Goal: Use online tool/utility: Utilize a website feature to perform a specific function

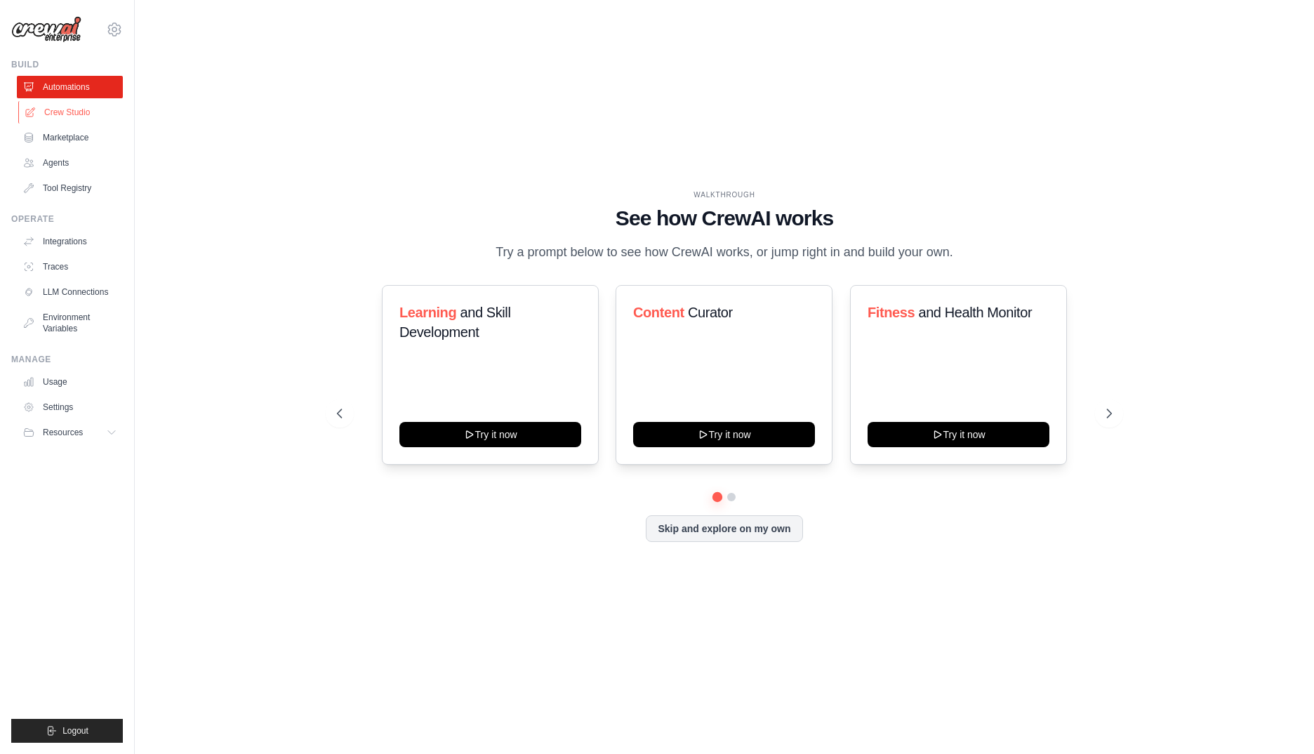
click at [71, 118] on link "Crew Studio" at bounding box center [71, 112] width 106 height 22
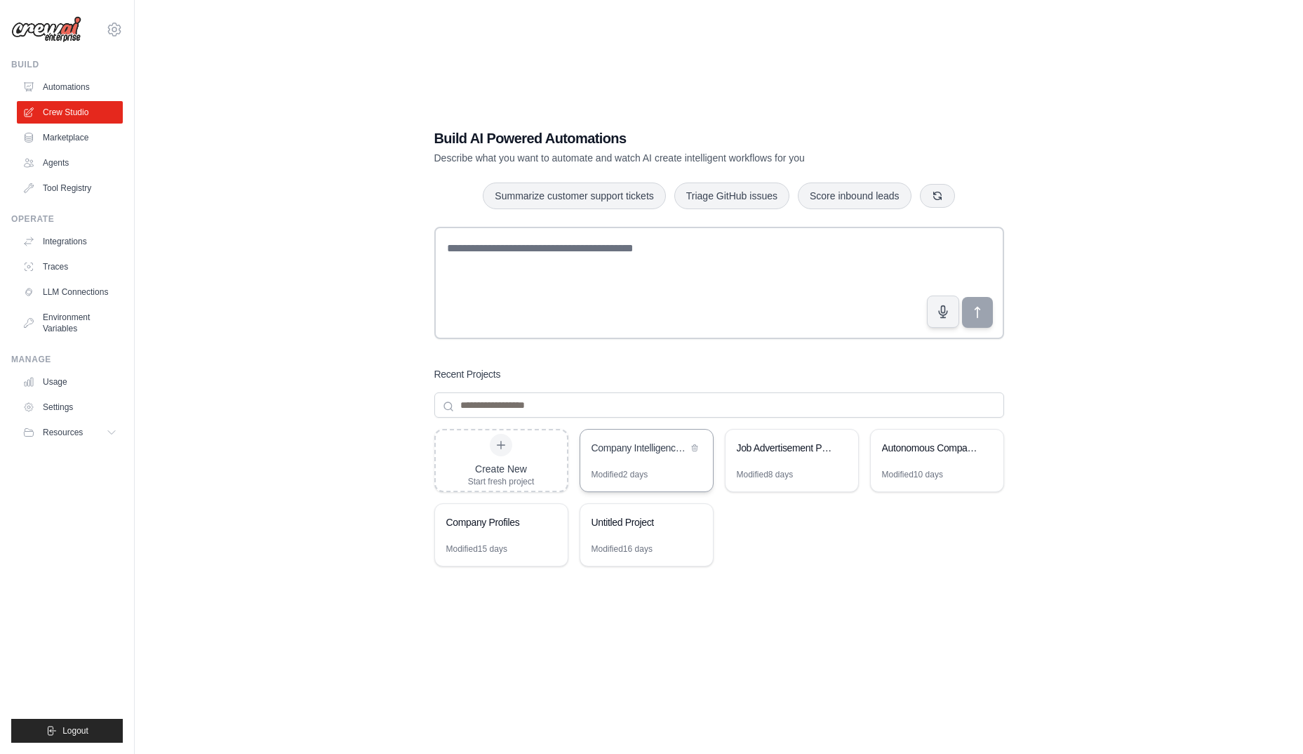
click at [635, 460] on div "Company Intelligence Research System" at bounding box center [646, 449] width 133 height 39
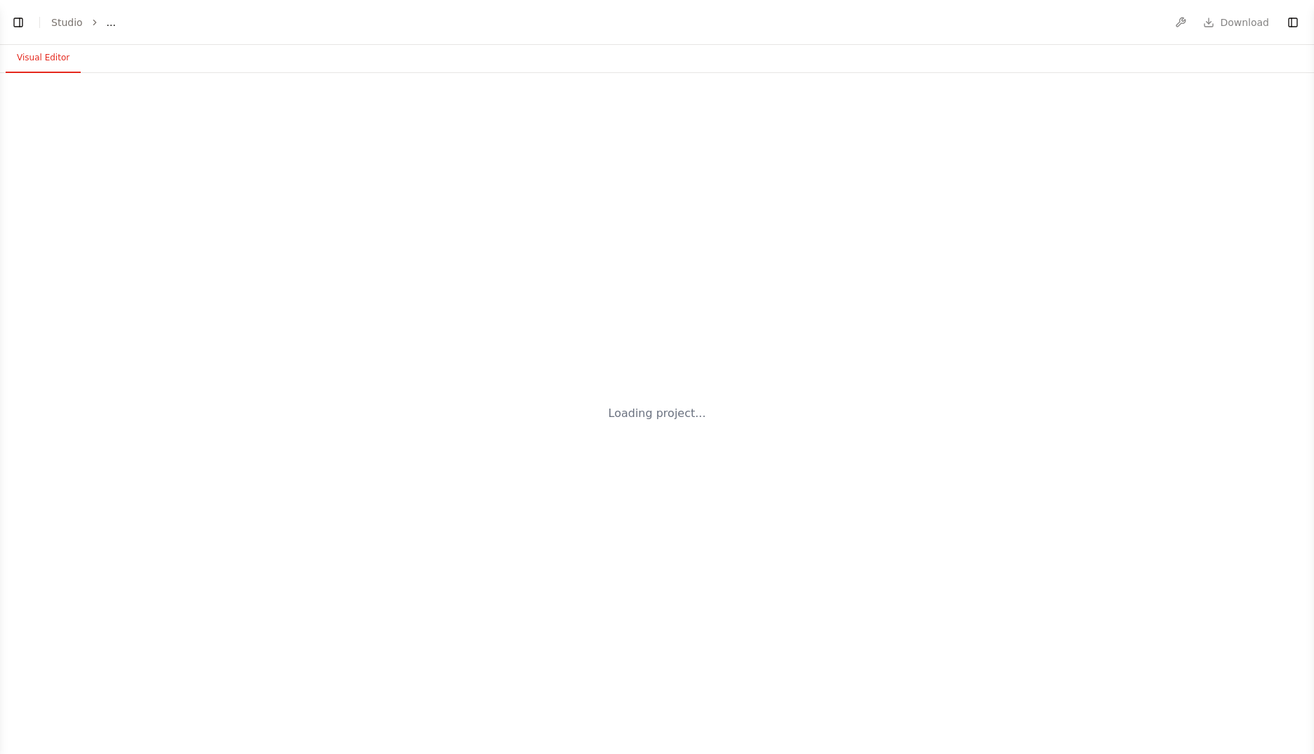
select select "****"
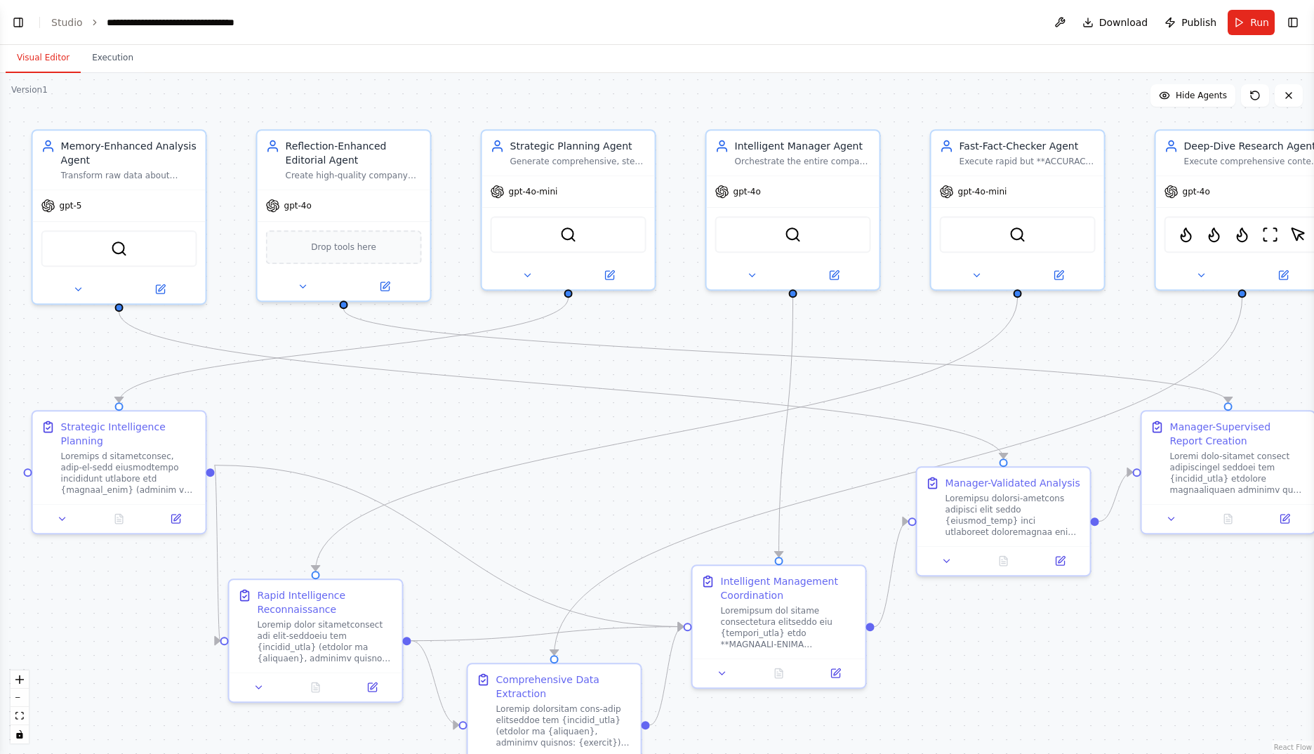
scroll to position [33707, 0]
drag, startPoint x: 658, startPoint y: 477, endPoint x: 625, endPoint y: 488, distance: 34.8
click at [638, 485] on div ".deletable-edge-delete-btn { width: 20px; height: 20px; border: 0px solid #ffff…" at bounding box center [657, 413] width 1314 height 681
click at [1245, 21] on button "Run" at bounding box center [1251, 22] width 47 height 25
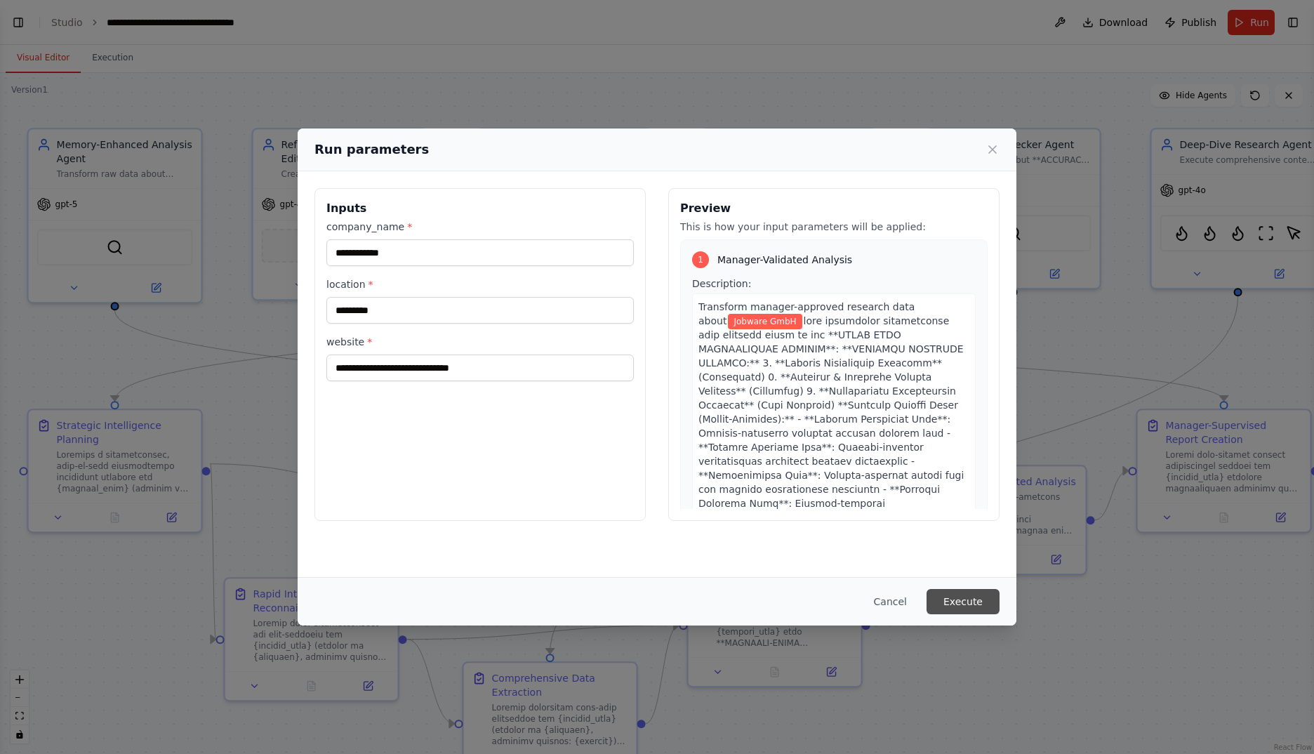
click at [969, 592] on button "Execute" at bounding box center [962, 601] width 73 height 25
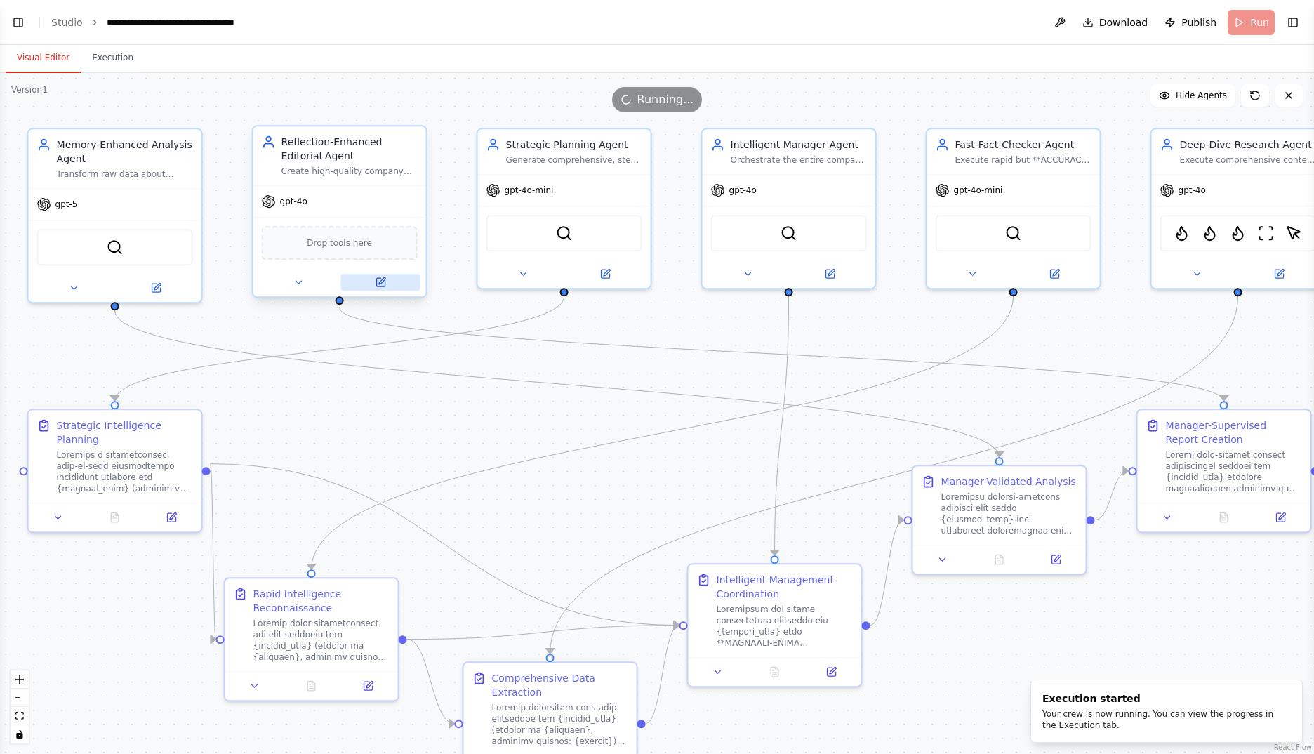
click at [381, 286] on icon at bounding box center [380, 282] width 8 height 8
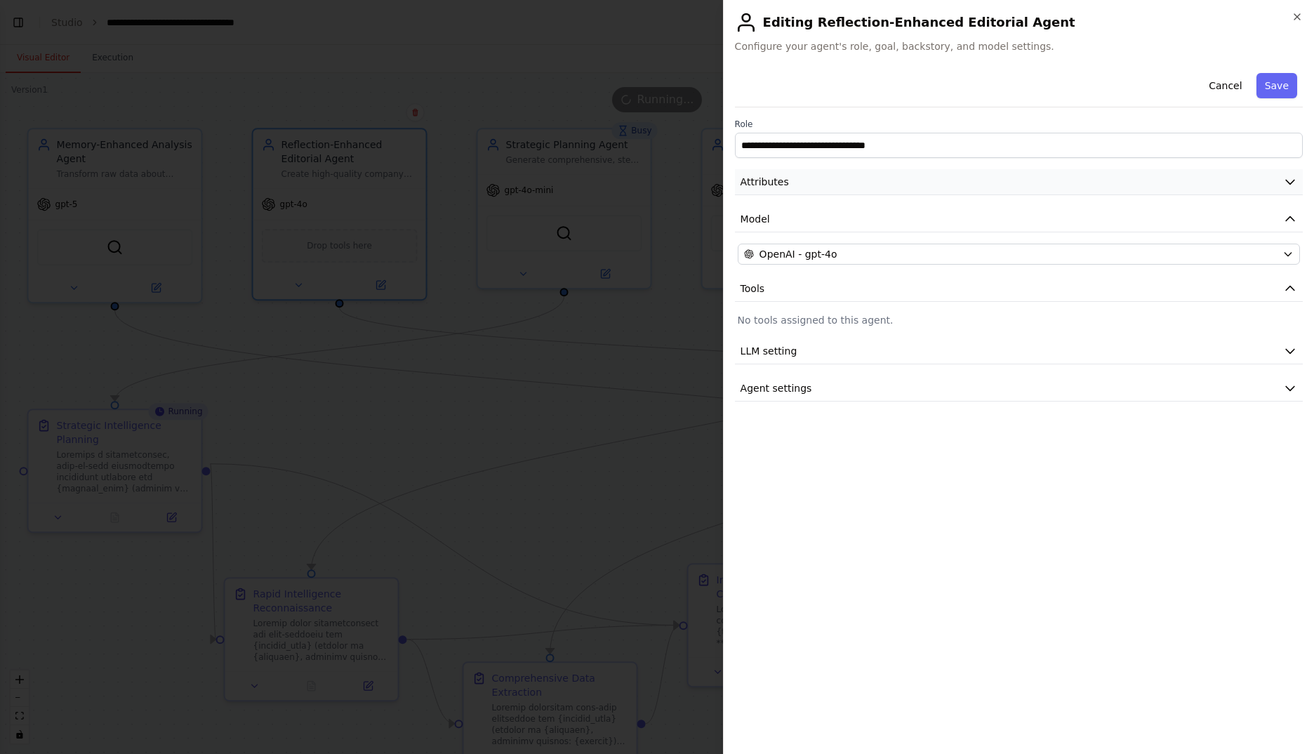
click at [1272, 184] on button "Attributes" at bounding box center [1019, 182] width 568 height 26
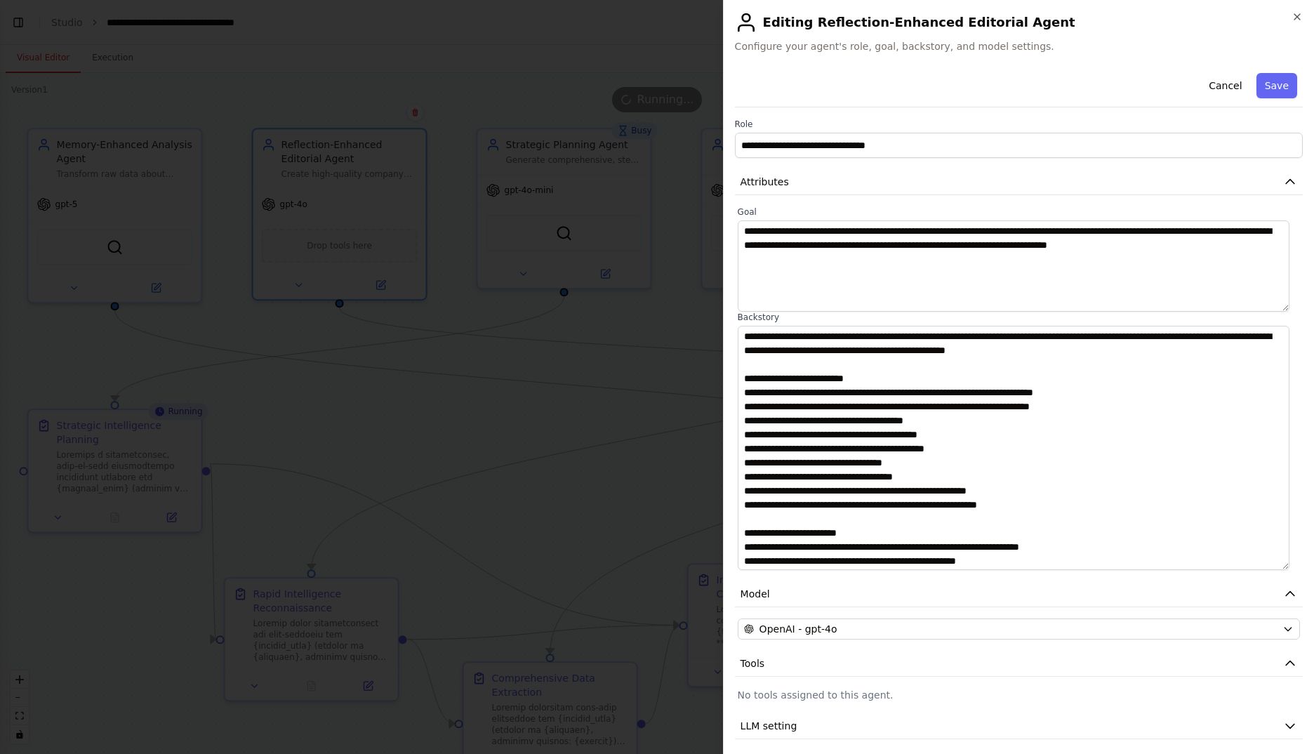
drag, startPoint x: 1291, startPoint y: 414, endPoint x: 1303, endPoint y: 567, distance: 153.5
click at [1303, 567] on div "**********" at bounding box center [1018, 377] width 591 height 754
click at [1298, 14] on icon "button" at bounding box center [1296, 16] width 11 height 11
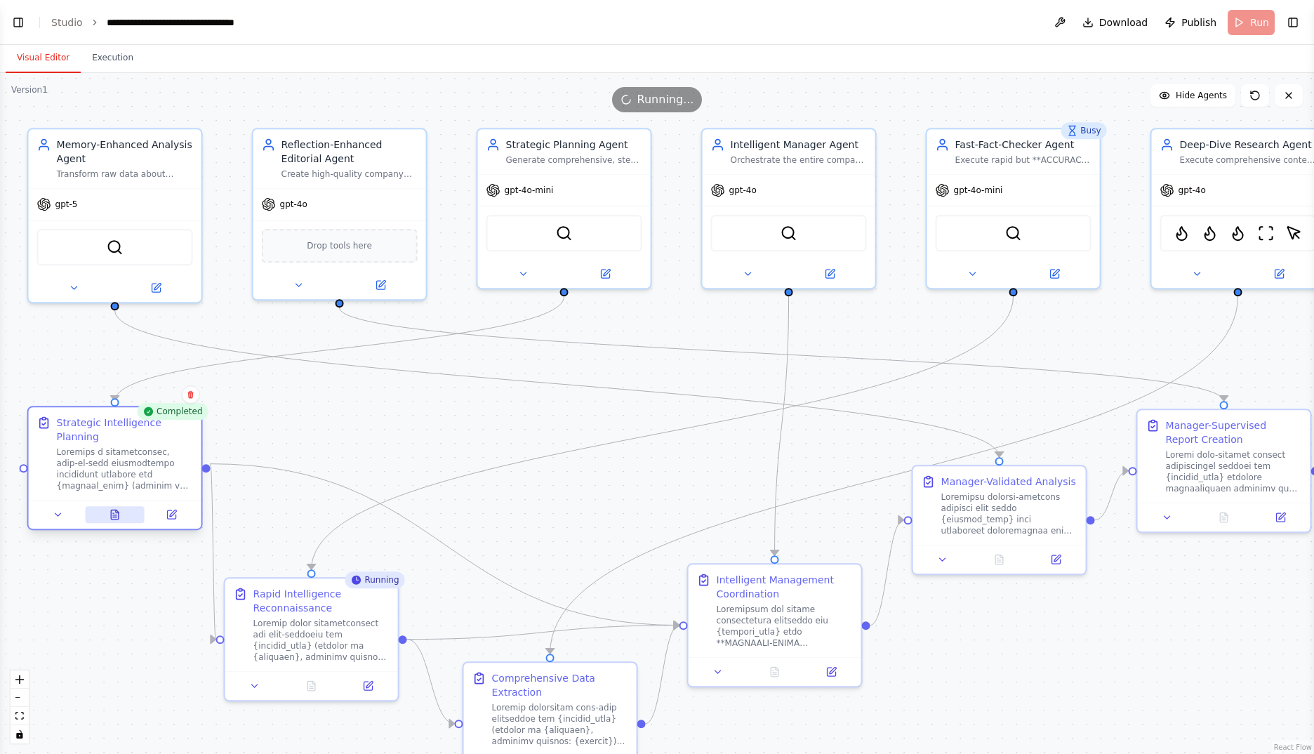
click at [122, 506] on button at bounding box center [115, 514] width 60 height 17
click at [125, 506] on button at bounding box center [115, 514] width 60 height 17
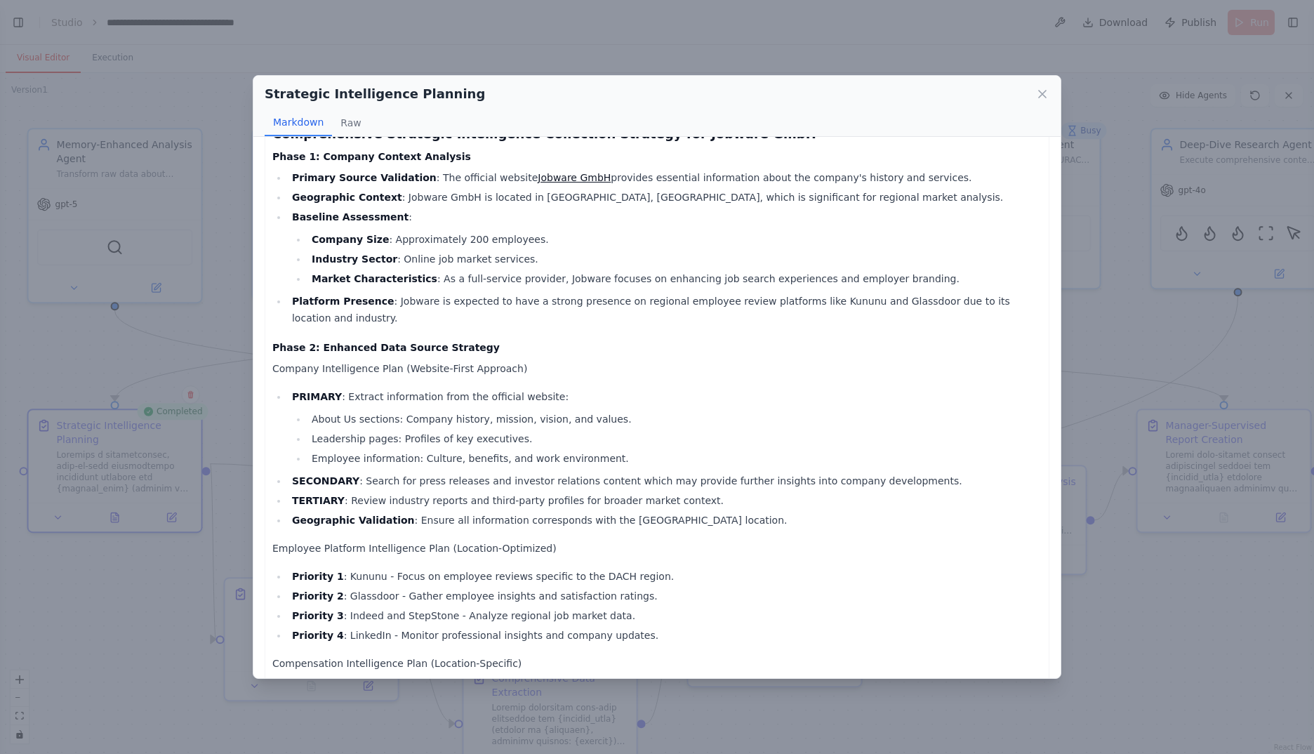
scroll to position [0, 0]
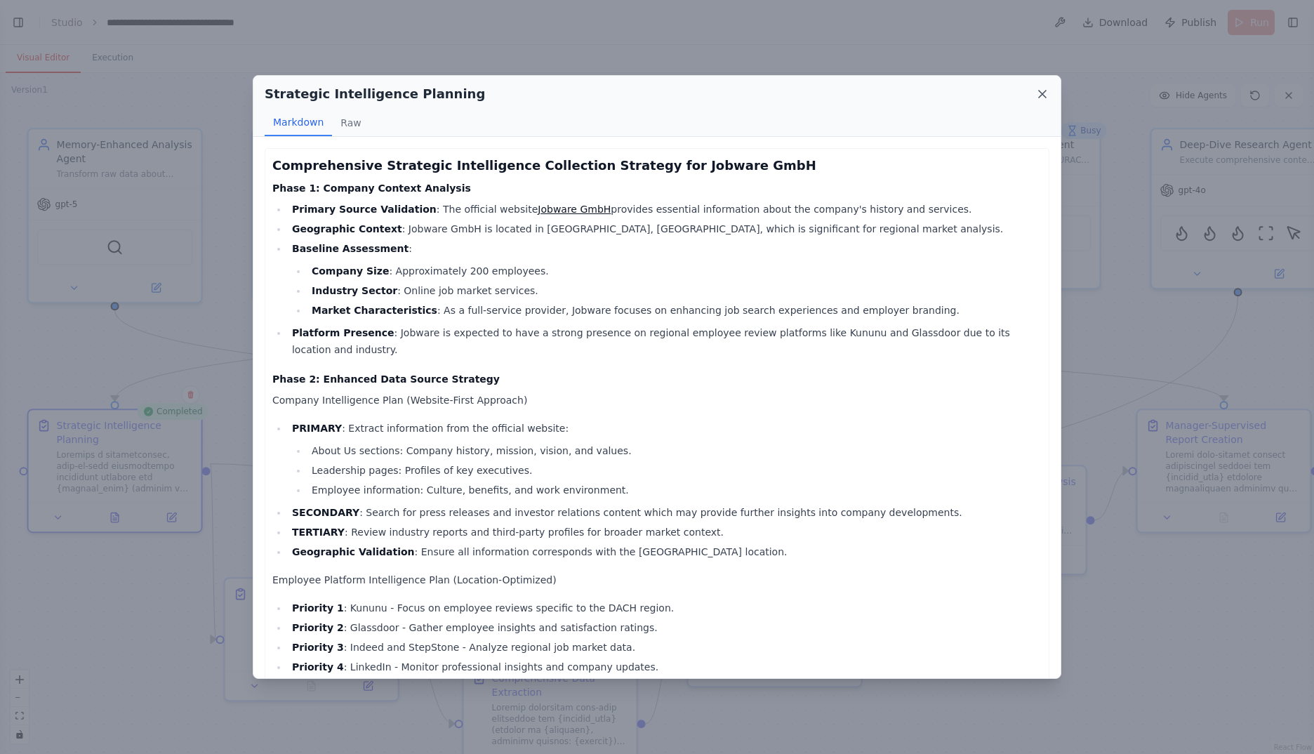
click at [1040, 98] on icon at bounding box center [1042, 94] width 14 height 14
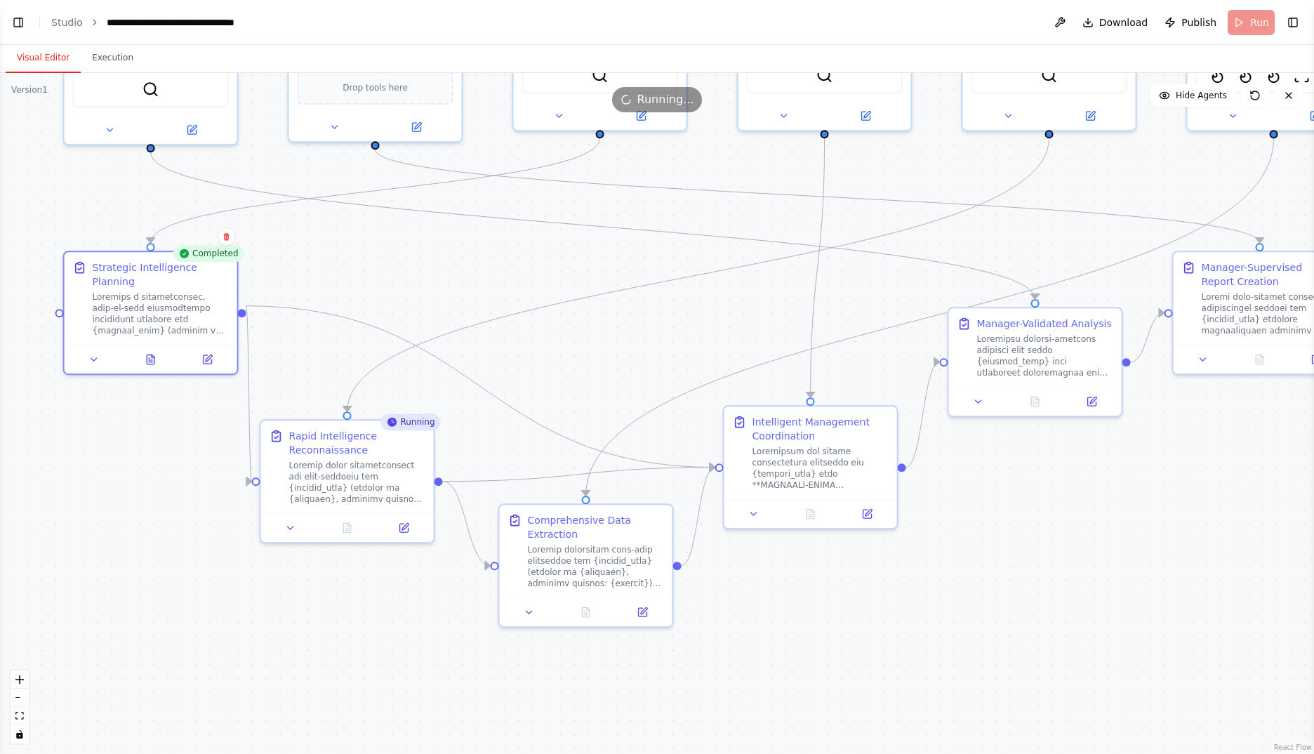
drag, startPoint x: 545, startPoint y: 523, endPoint x: 285, endPoint y: 547, distance: 260.8
click at [576, 368] on div ".deletable-edge-delete-btn { width: 20px; height: 20px; border: 0px solid #ffff…" at bounding box center [657, 413] width 1314 height 681
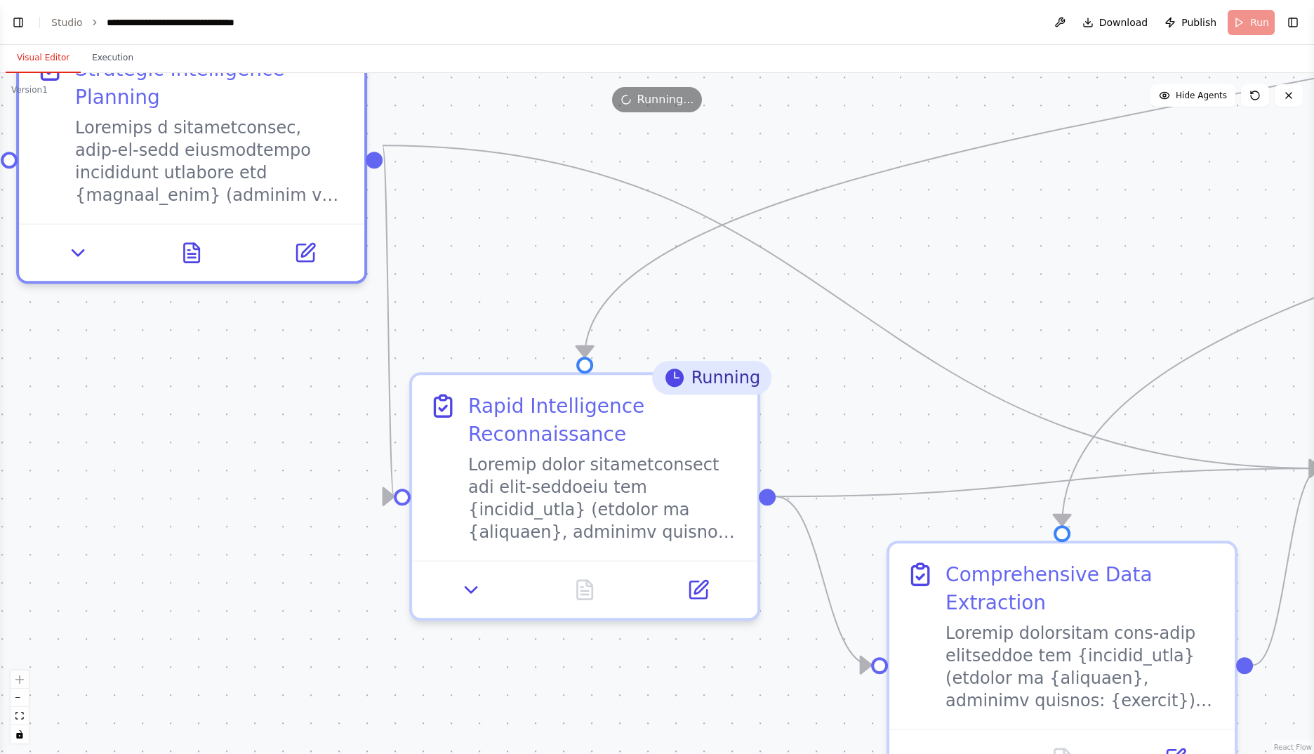
drag, startPoint x: 226, startPoint y: 419, endPoint x: 254, endPoint y: 568, distance: 151.4
click at [254, 568] on div ".deletable-edge-delete-btn { width: 20px; height: 20px; border: 0px solid #ffff…" at bounding box center [657, 413] width 1314 height 681
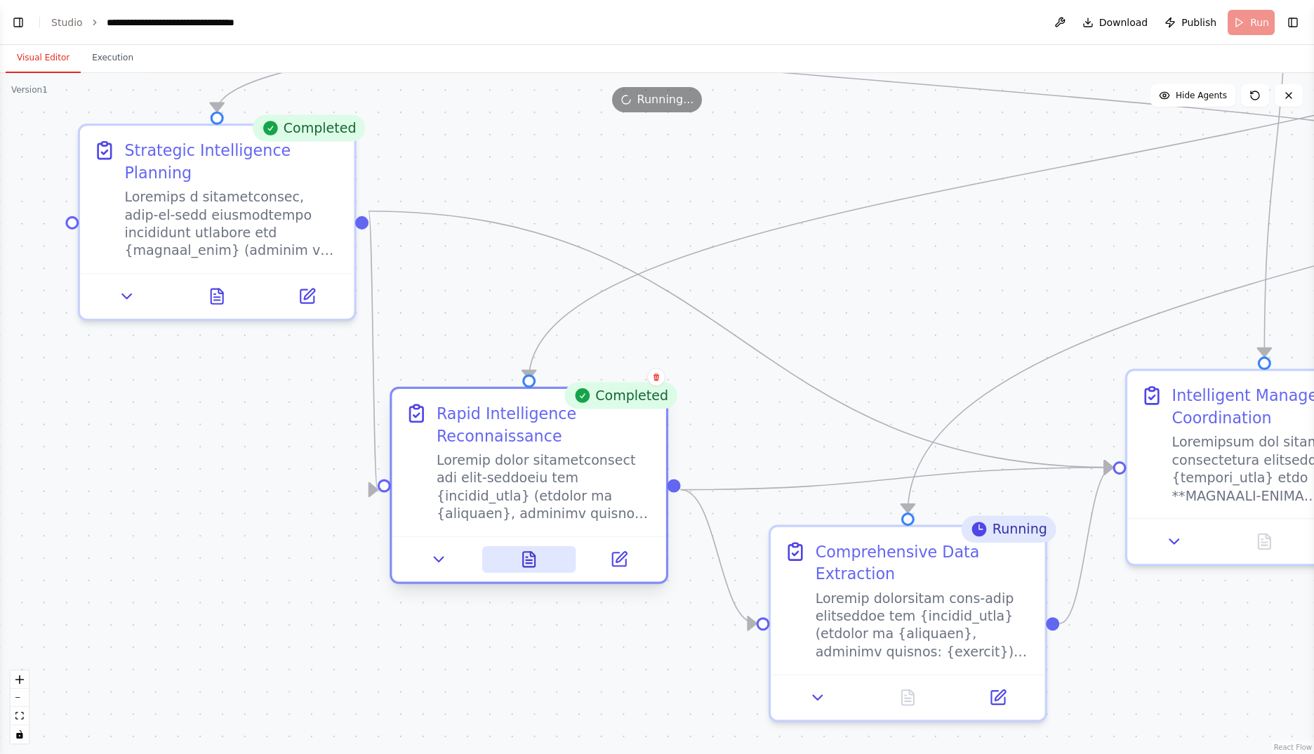
click at [528, 561] on icon at bounding box center [529, 559] width 12 height 15
click at [526, 554] on icon at bounding box center [529, 559] width 12 height 15
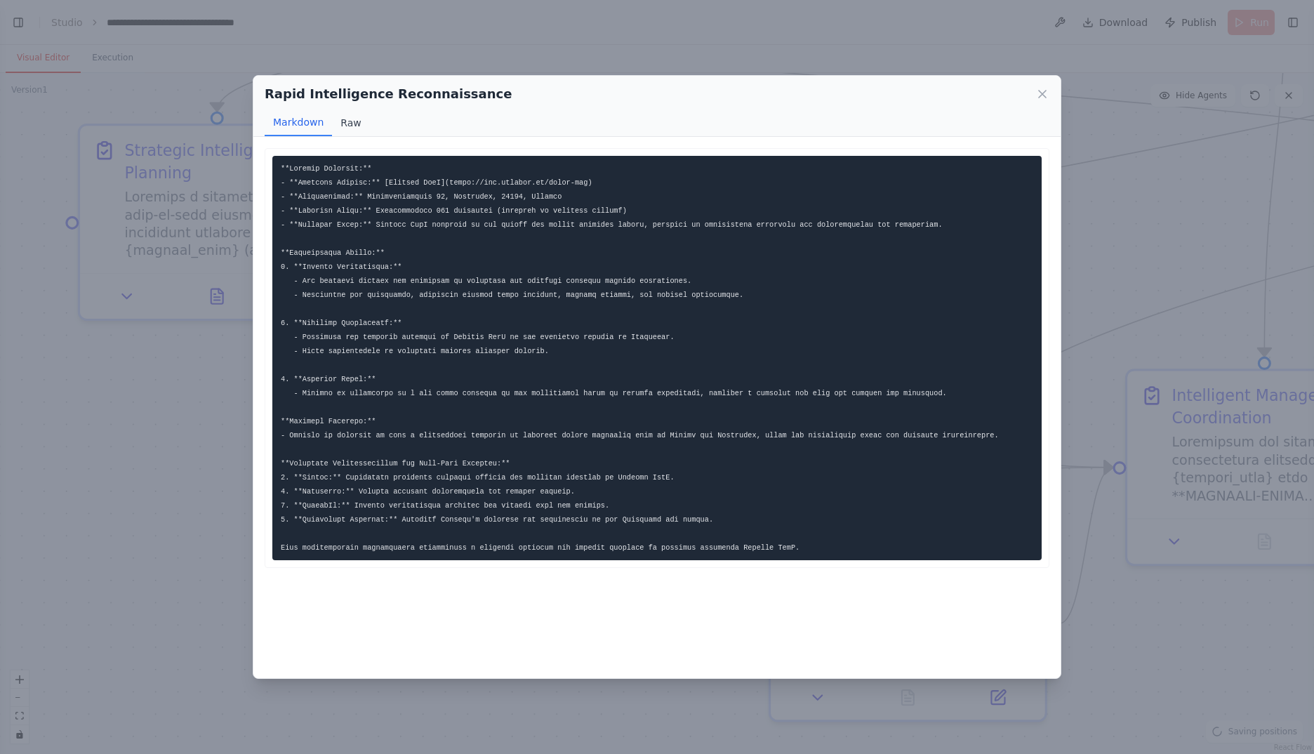
click at [350, 128] on button "Raw" at bounding box center [350, 122] width 37 height 27
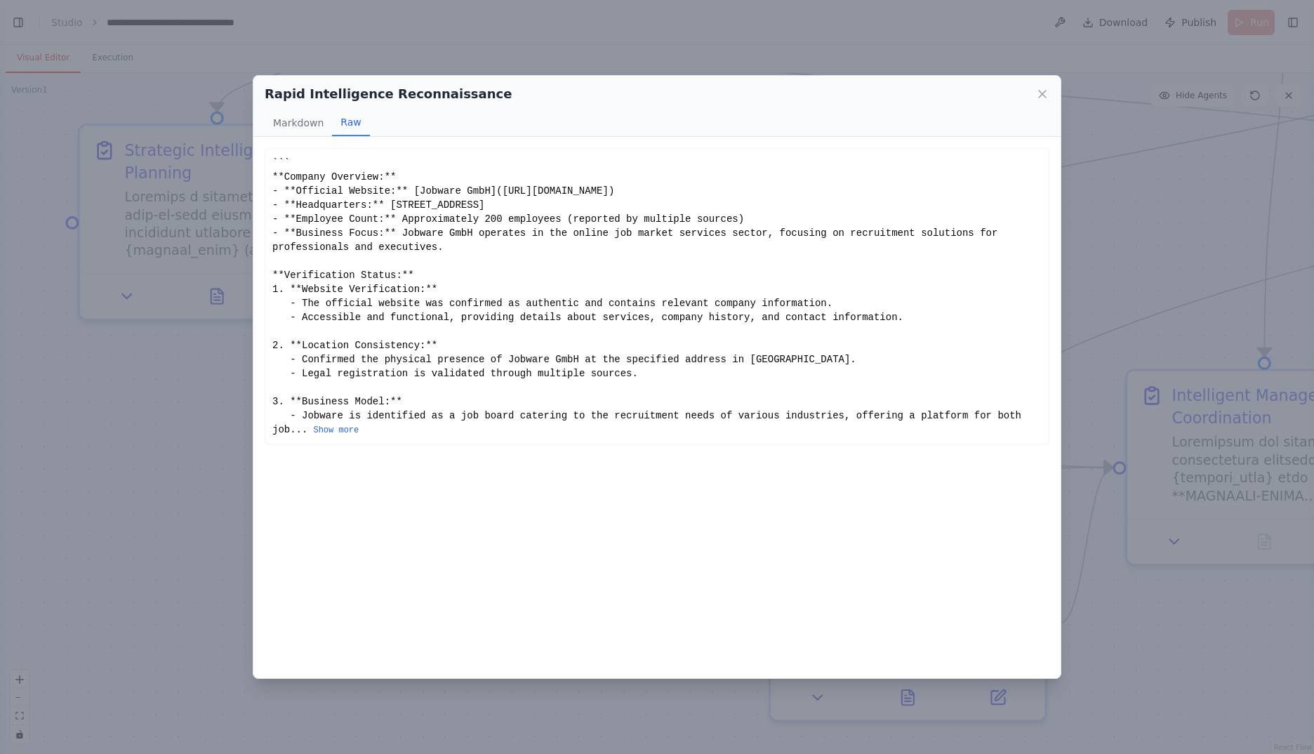
drag, startPoint x: 292, startPoint y: 425, endPoint x: 295, endPoint y: 432, distance: 7.8
click at [313, 425] on button "Show more" at bounding box center [336, 430] width 46 height 11
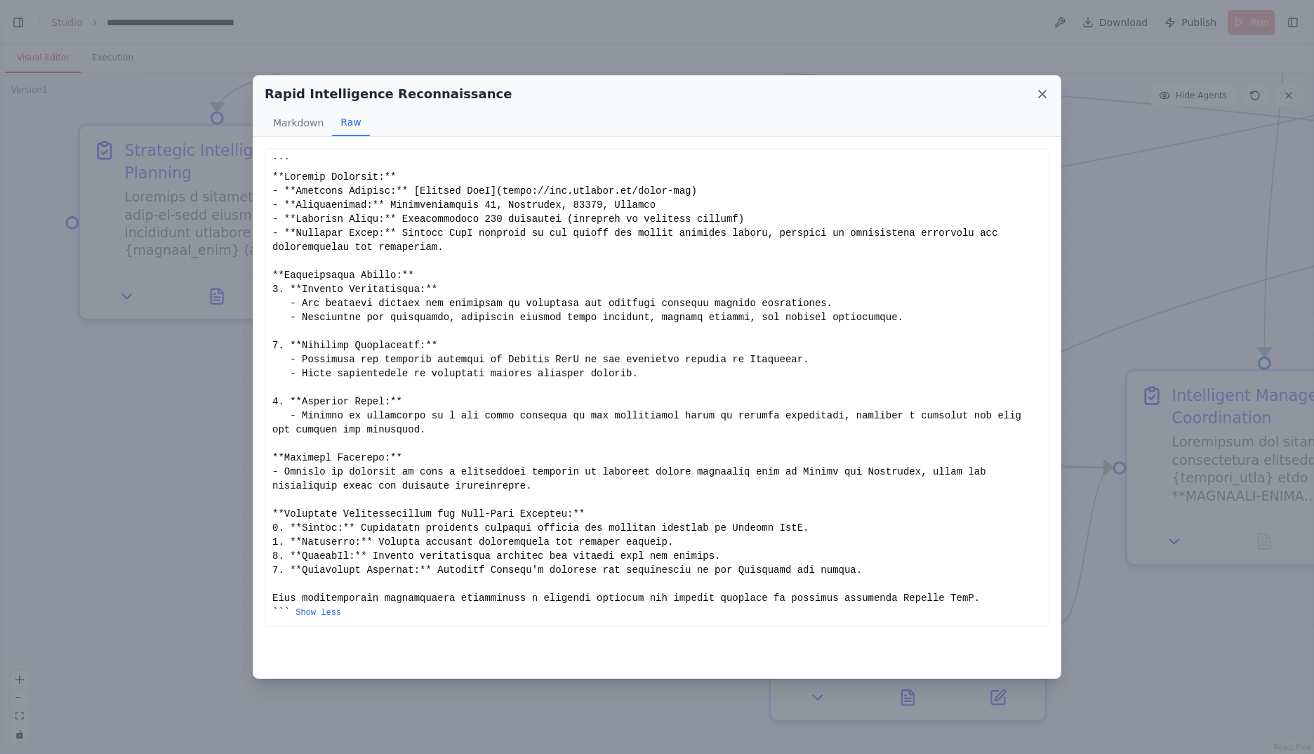
click at [1039, 90] on icon at bounding box center [1042, 94] width 14 height 14
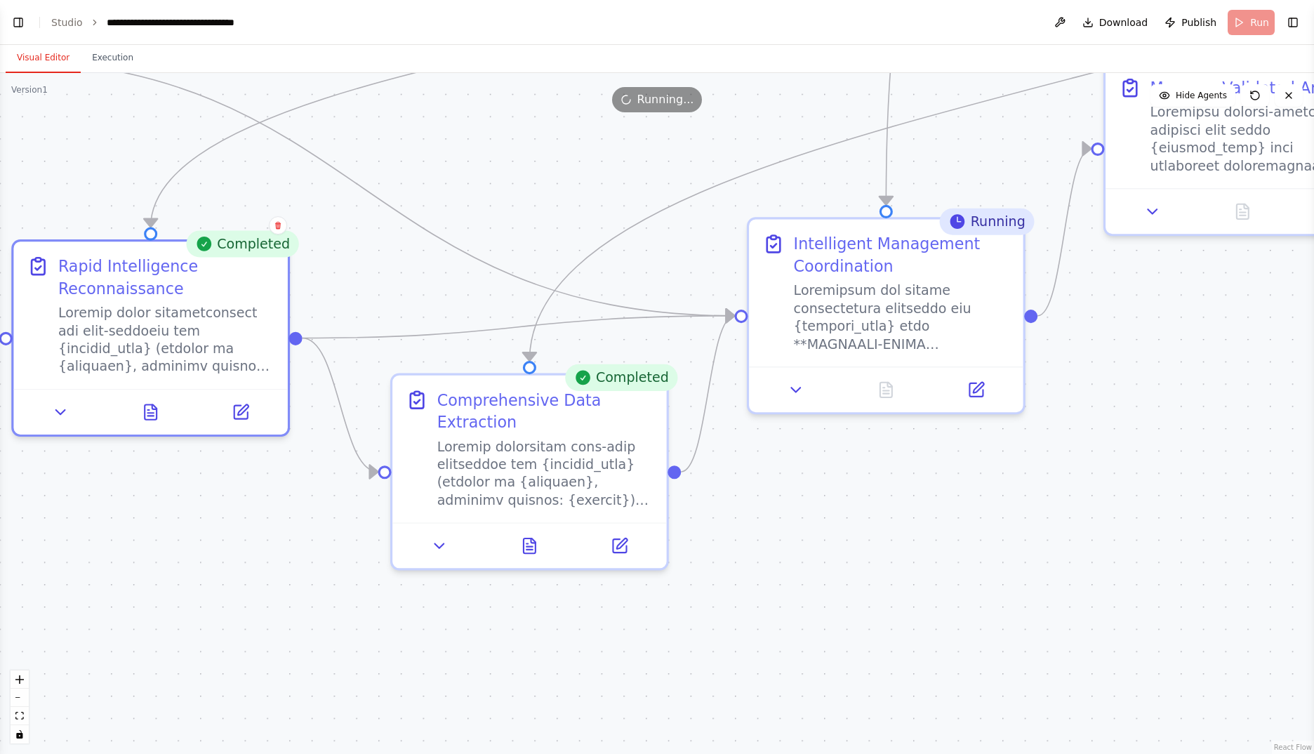
drag, startPoint x: 889, startPoint y: 333, endPoint x: 509, endPoint y: 175, distance: 411.2
click at [509, 175] on div ".deletable-edge-delete-btn { width: 20px; height: 20px; border: 0px solid #ffff…" at bounding box center [657, 413] width 1314 height 681
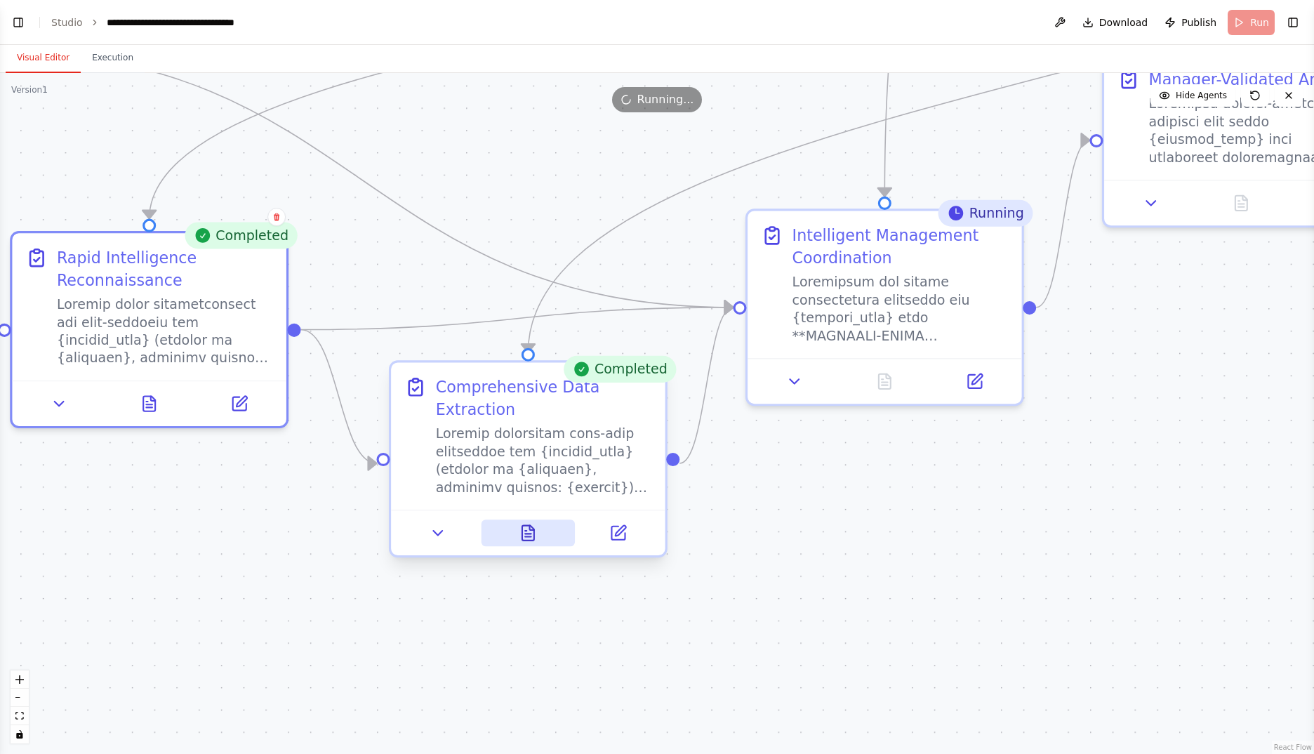
click at [552, 532] on button at bounding box center [528, 532] width 94 height 27
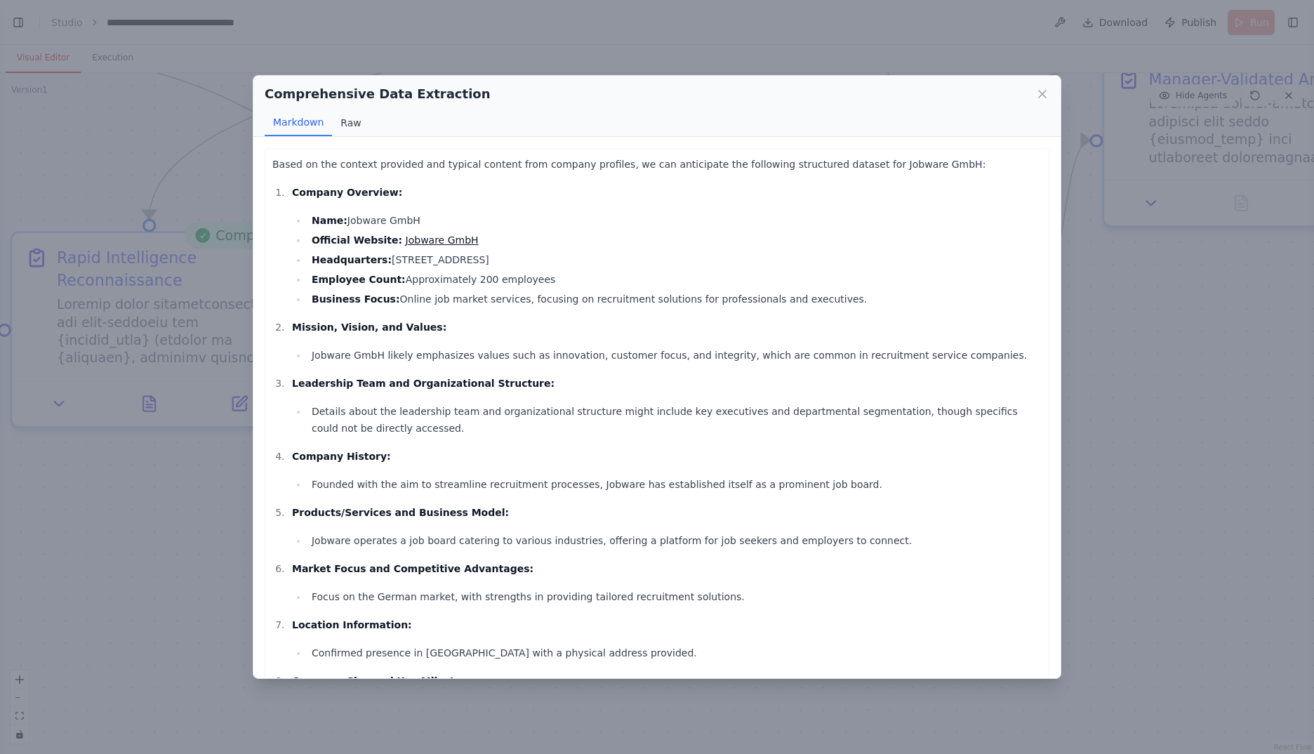
click at [352, 121] on button "Raw" at bounding box center [350, 122] width 37 height 27
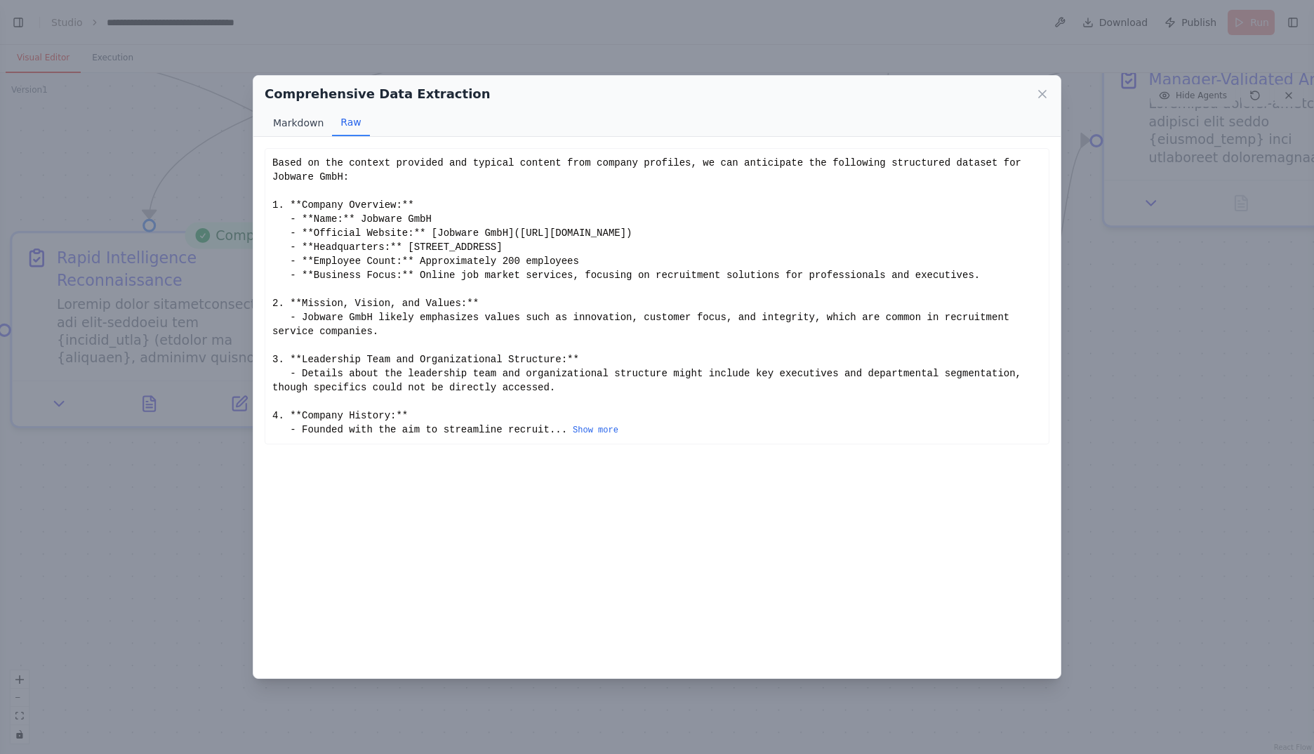
click at [306, 128] on button "Markdown" at bounding box center [298, 122] width 67 height 27
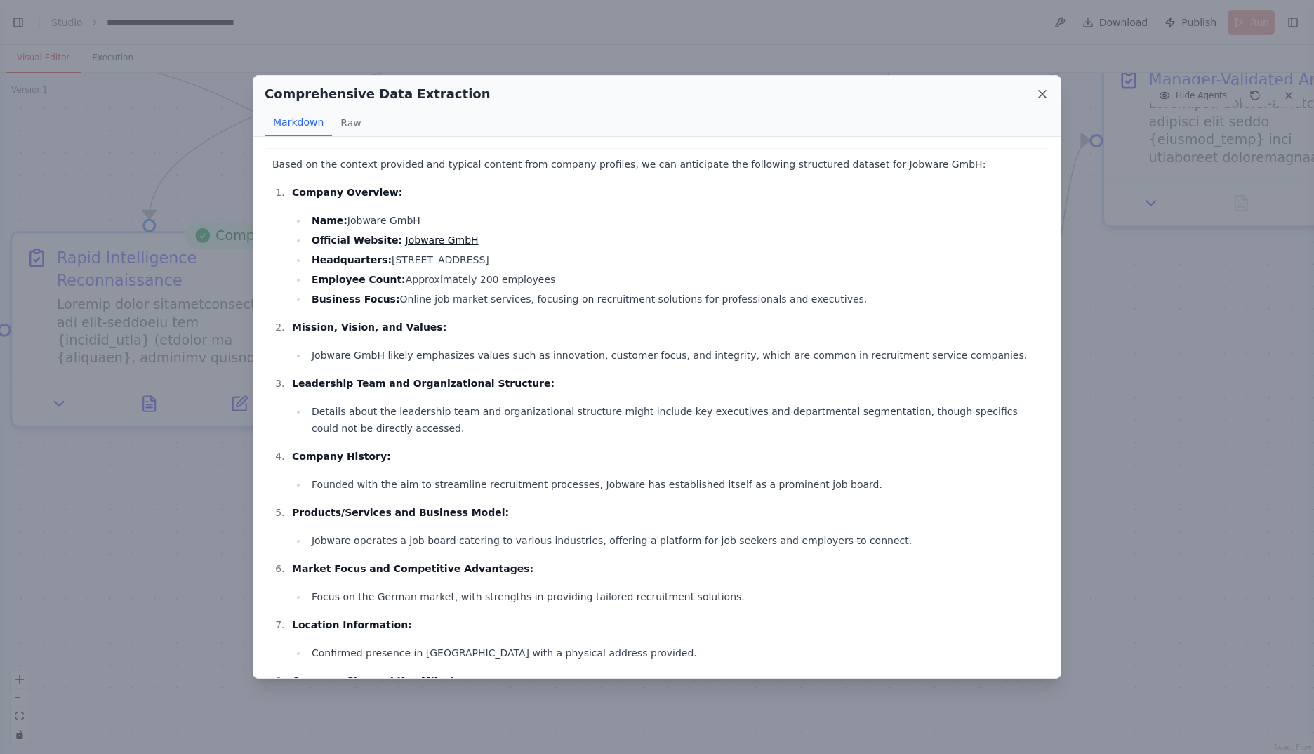
click at [1046, 89] on icon at bounding box center [1042, 94] width 14 height 14
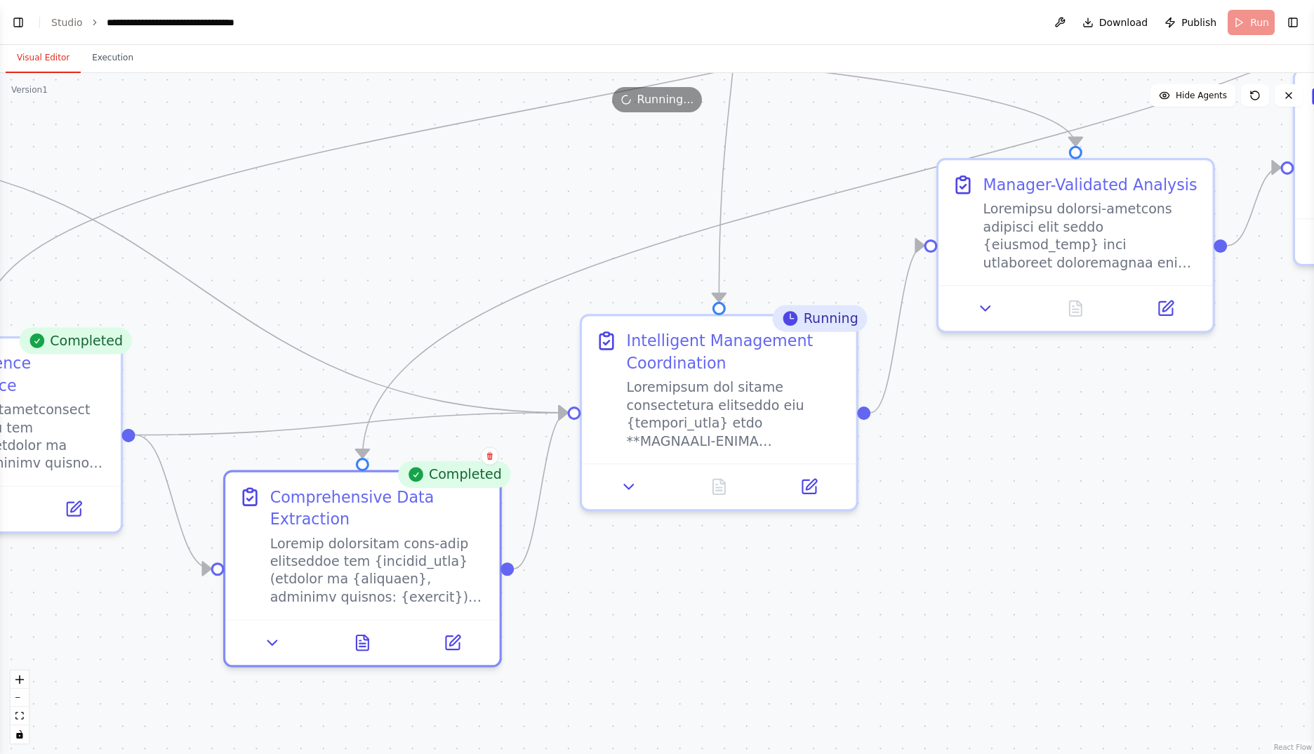
drag, startPoint x: 1057, startPoint y: 418, endPoint x: 793, endPoint y: 543, distance: 292.0
click at [793, 543] on div ".deletable-edge-delete-btn { width: 20px; height: 20px; border: 0px solid #ffff…" at bounding box center [657, 413] width 1314 height 681
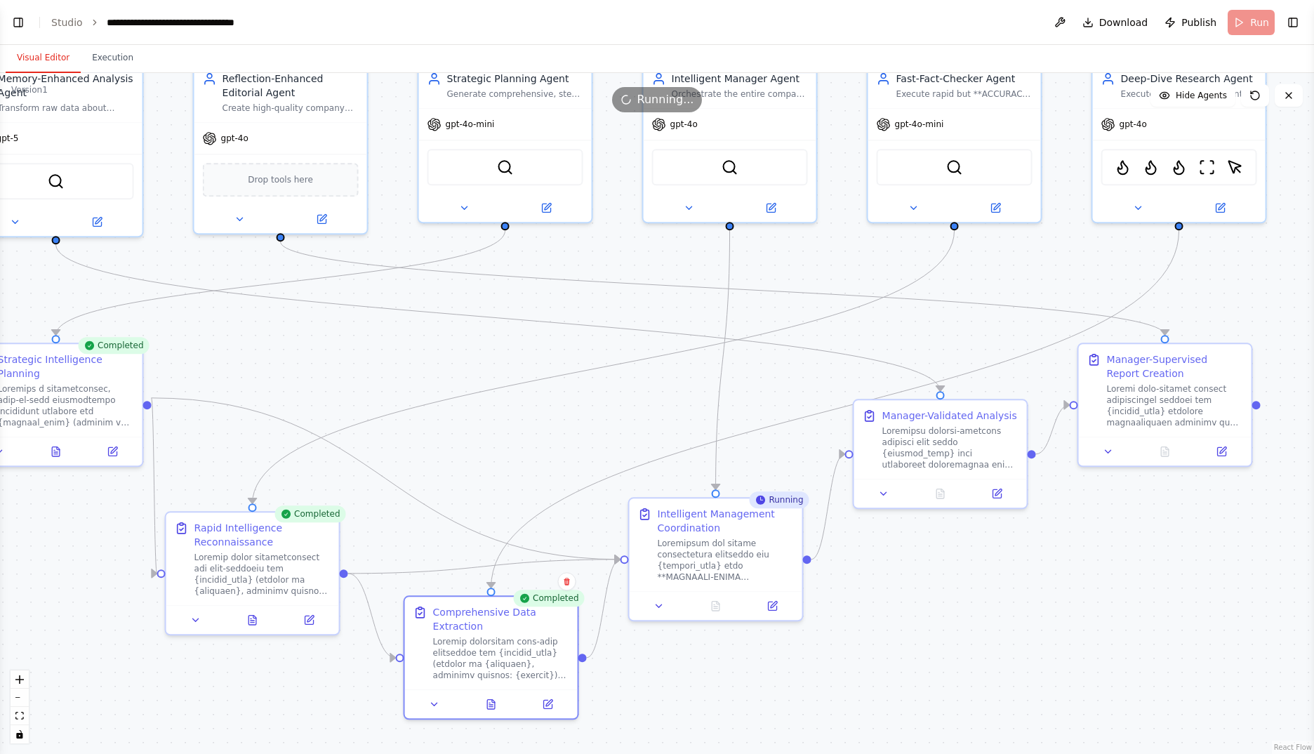
drag, startPoint x: 851, startPoint y: 543, endPoint x: 931, endPoint y: 602, distance: 99.4
click at [931, 602] on div ".deletable-edge-delete-btn { width: 20px; height: 20px; border: 0px solid #ffff…" at bounding box center [657, 413] width 1314 height 681
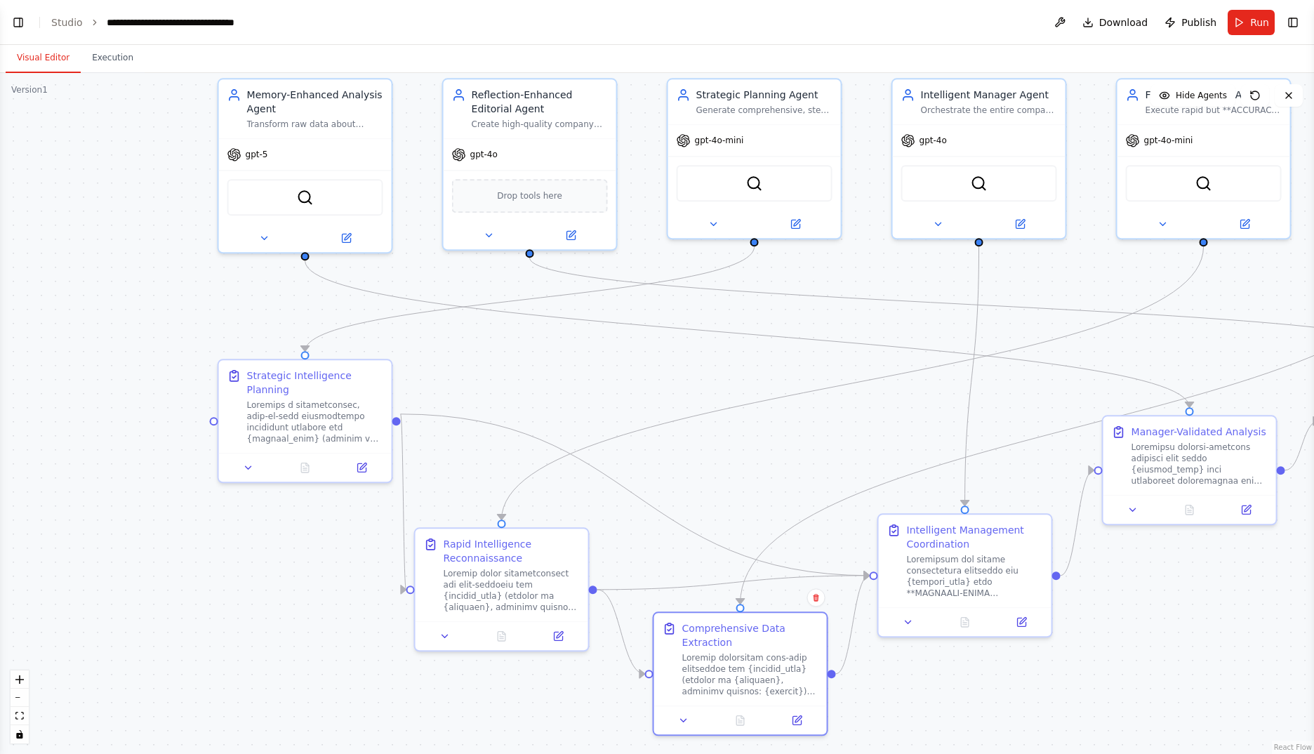
drag, startPoint x: 439, startPoint y: 389, endPoint x: 726, endPoint y: 403, distance: 286.7
click at [743, 409] on div ".deletable-edge-delete-btn { width: 20px; height: 20px; border: 0px solid #ffff…" at bounding box center [657, 413] width 1314 height 681
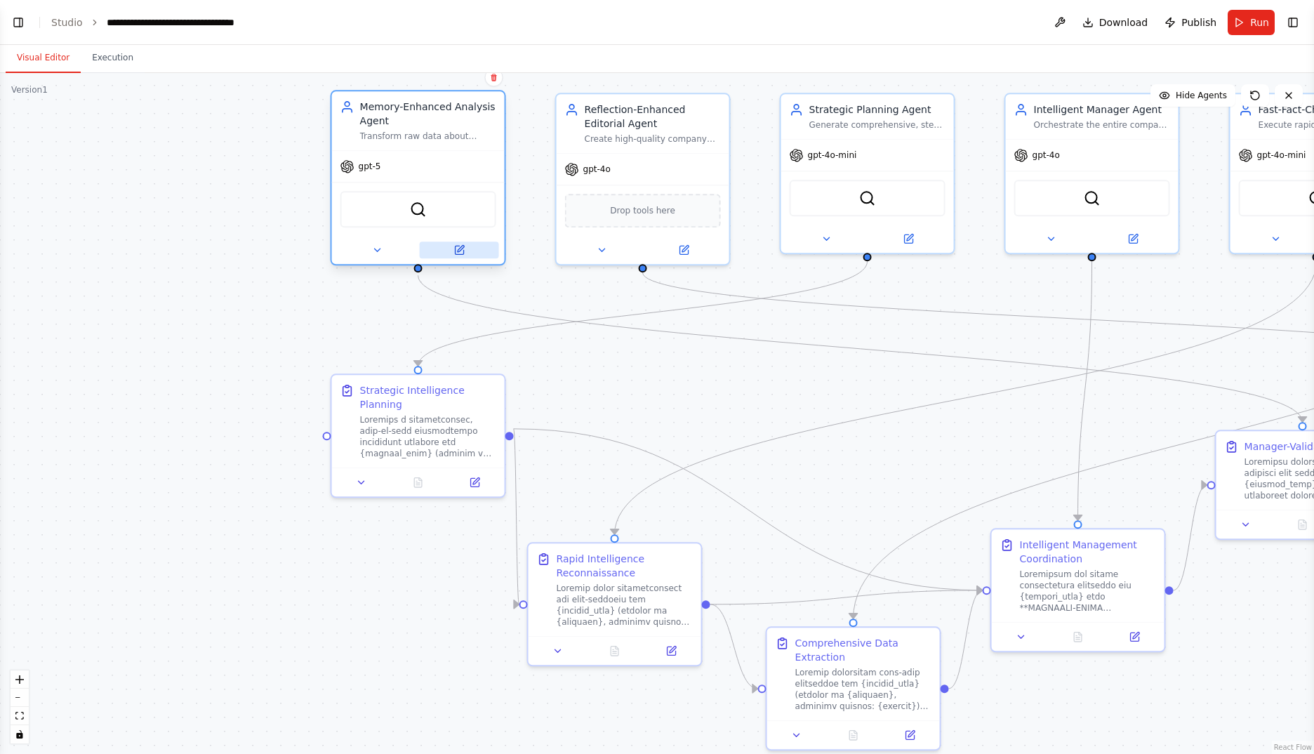
click at [475, 246] on button at bounding box center [459, 249] width 79 height 17
click at [458, 253] on icon at bounding box center [459, 250] width 8 height 8
click at [463, 243] on button at bounding box center [459, 249] width 79 height 17
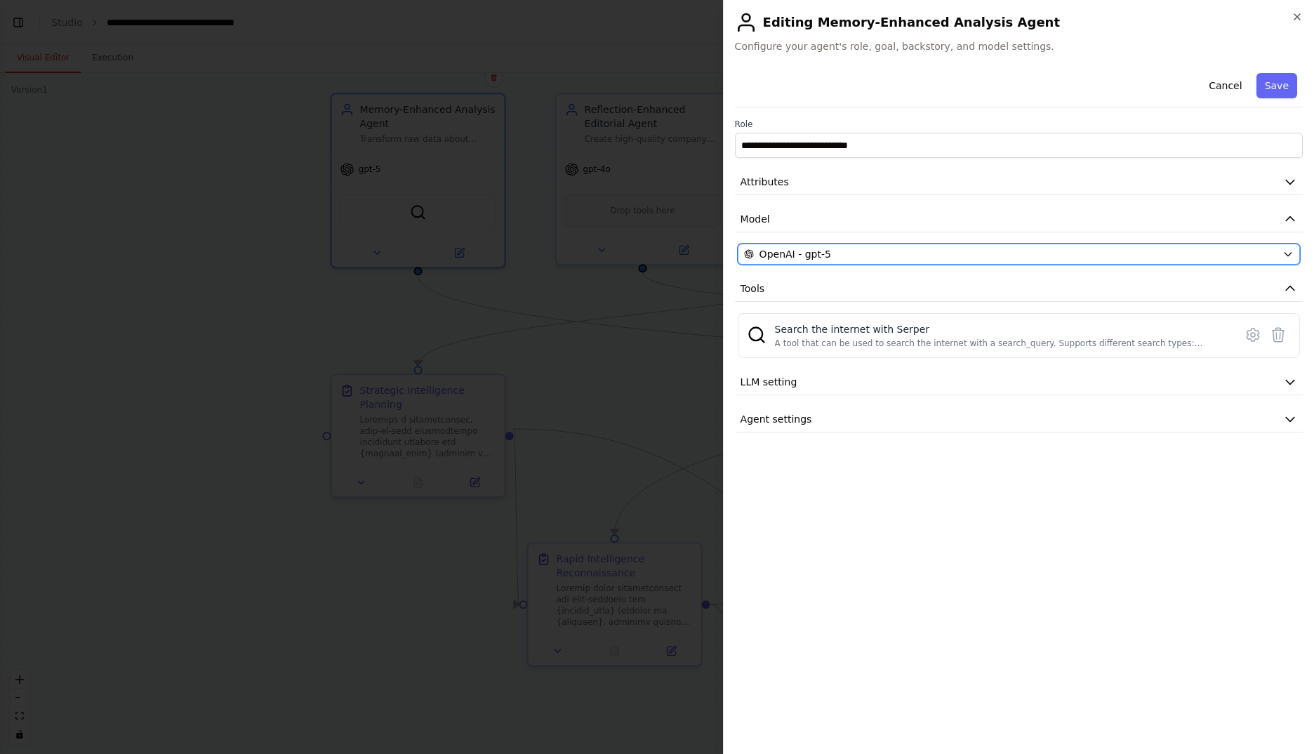
click at [867, 258] on div "OpenAI - gpt-5" at bounding box center [1010, 254] width 533 height 14
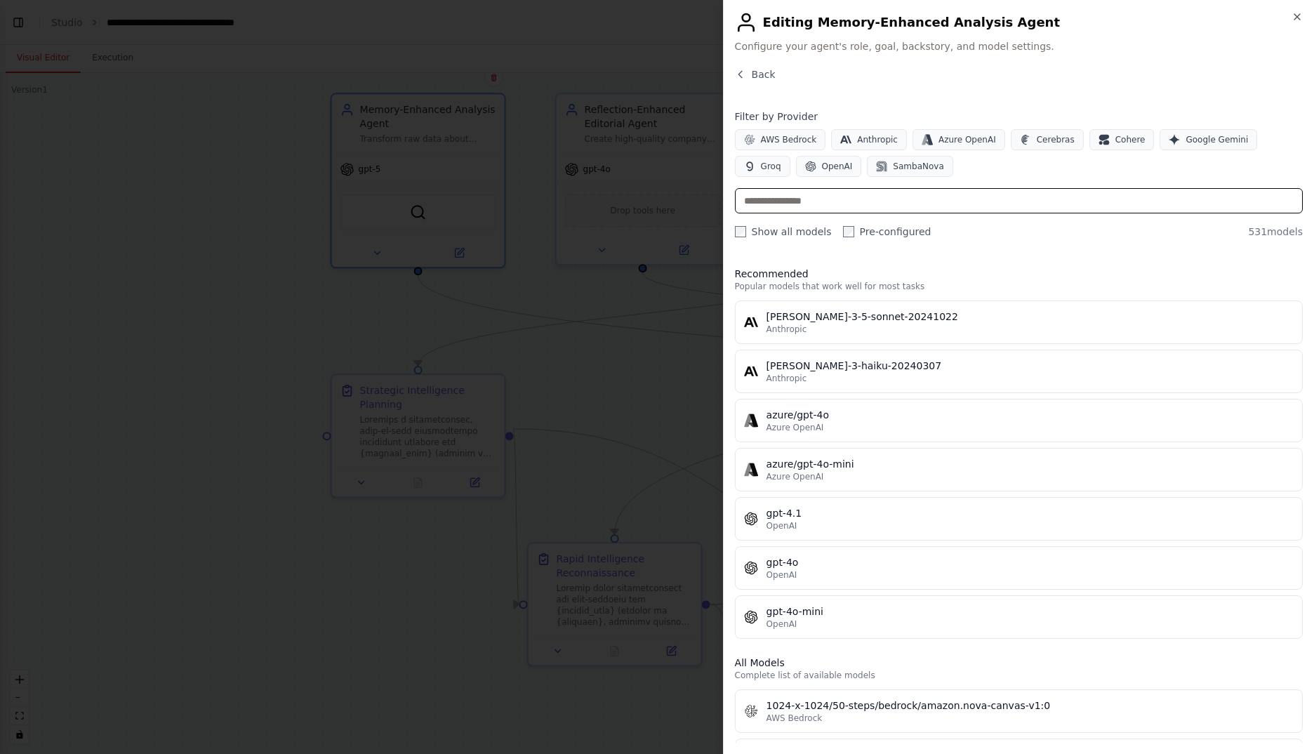
click at [869, 197] on input "text" at bounding box center [1019, 200] width 568 height 25
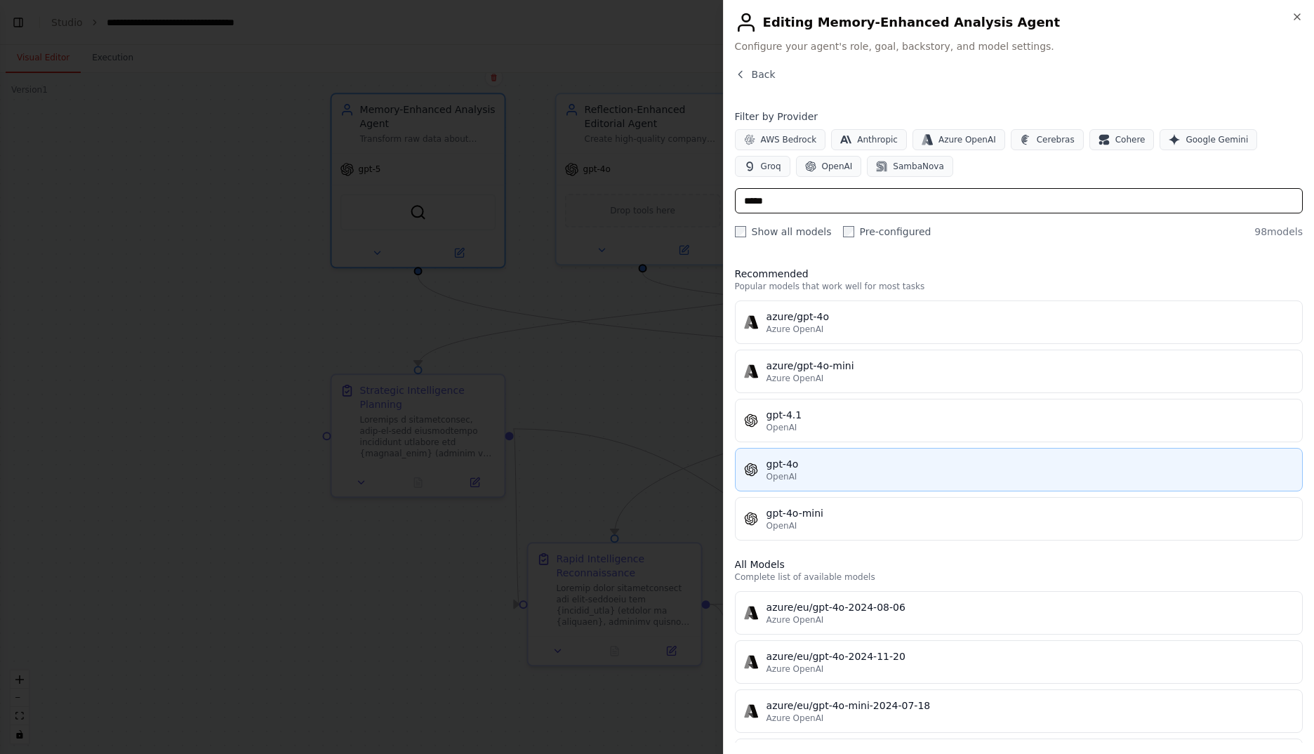
type input "*****"
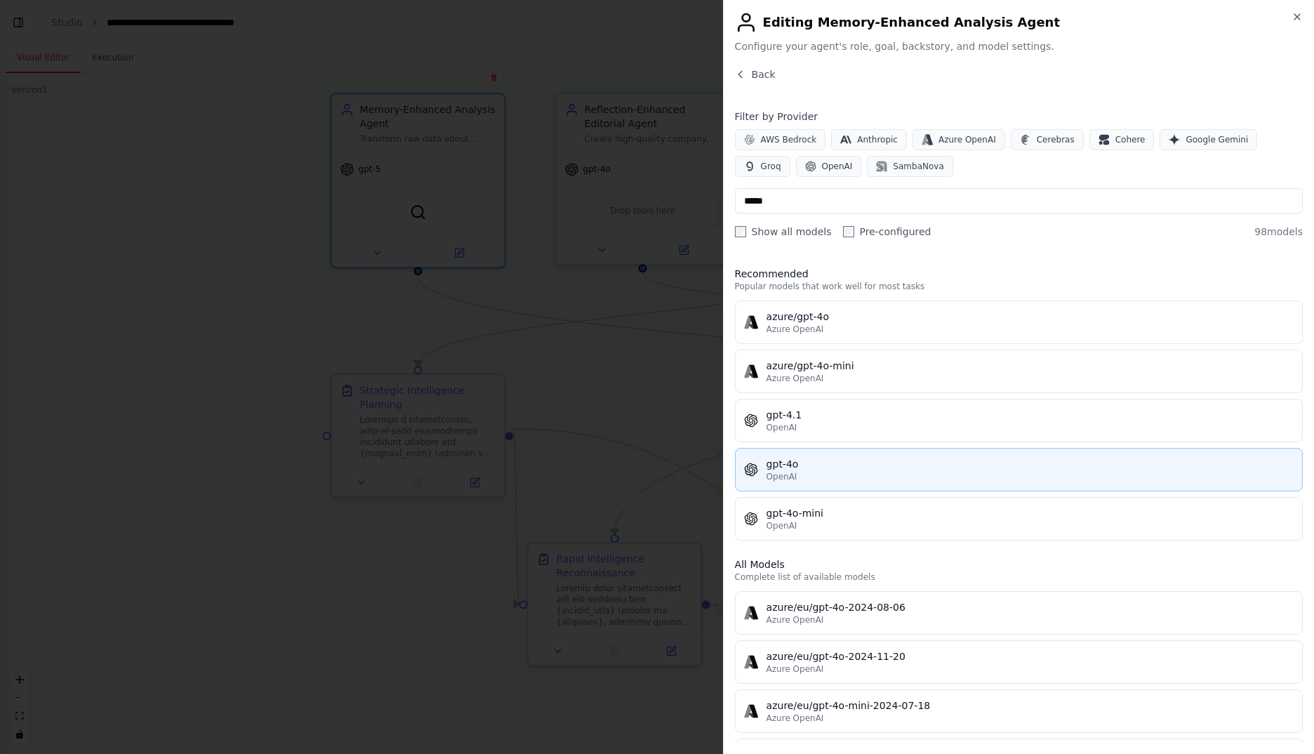
click at [863, 465] on div "gpt-4o" at bounding box center [1029, 464] width 527 height 14
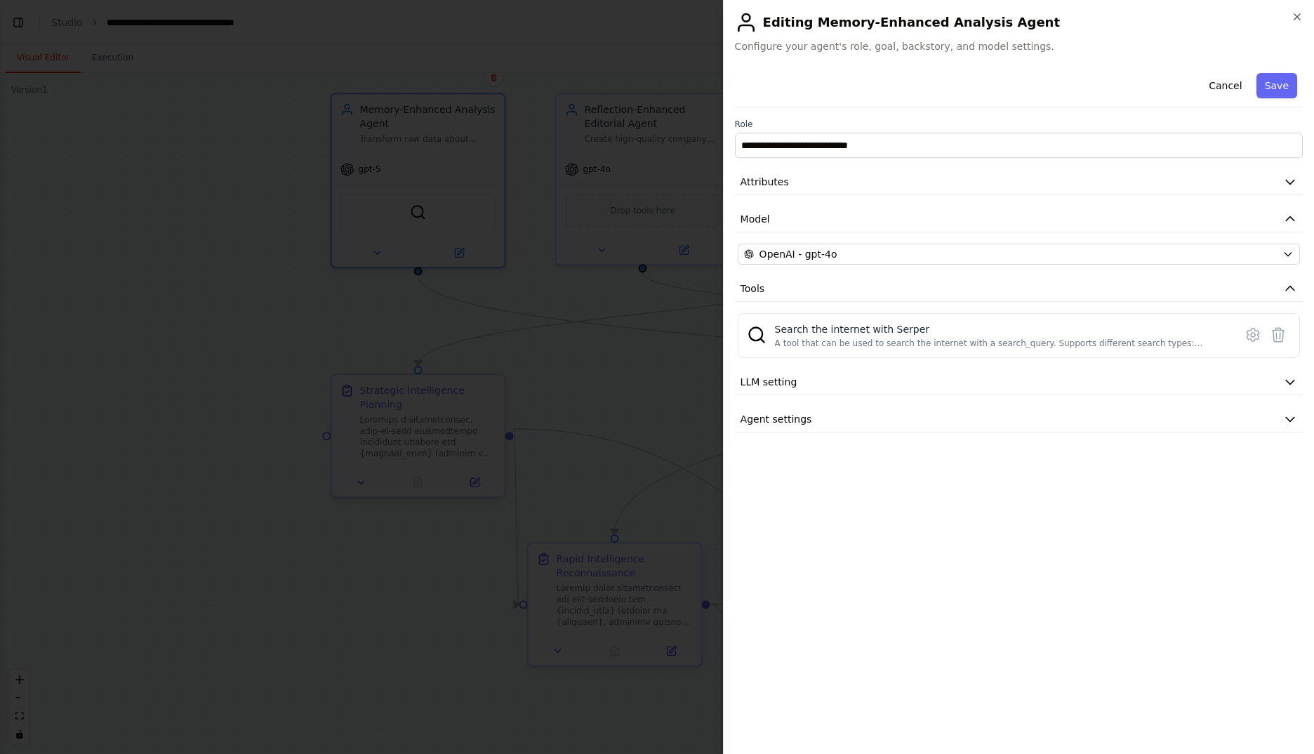
click at [1279, 81] on button "Save" at bounding box center [1276, 85] width 41 height 25
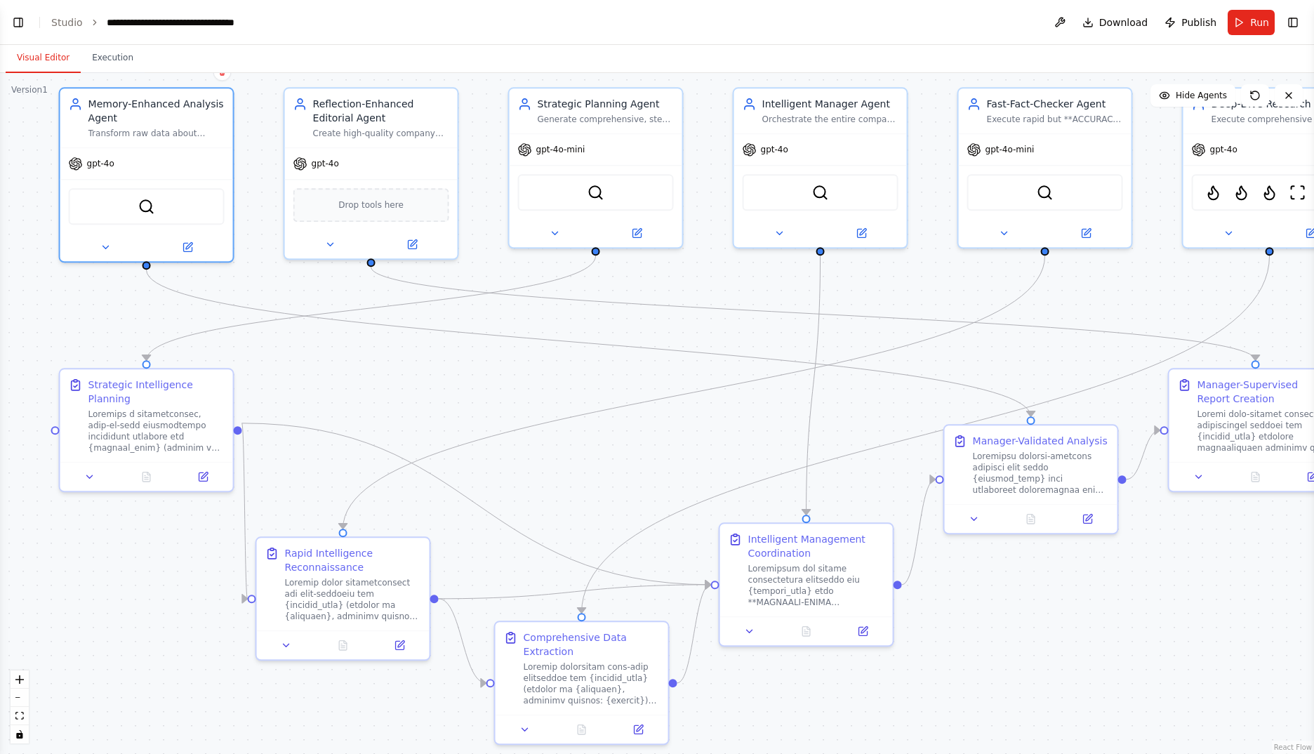
drag, startPoint x: 894, startPoint y: 439, endPoint x: 634, endPoint y: 432, distance: 259.8
click at [634, 432] on div ".deletable-edge-delete-btn { width: 20px; height: 20px; border: 0px solid #ffff…" at bounding box center [657, 413] width 1314 height 681
click at [1249, 23] on button "Run" at bounding box center [1251, 22] width 47 height 25
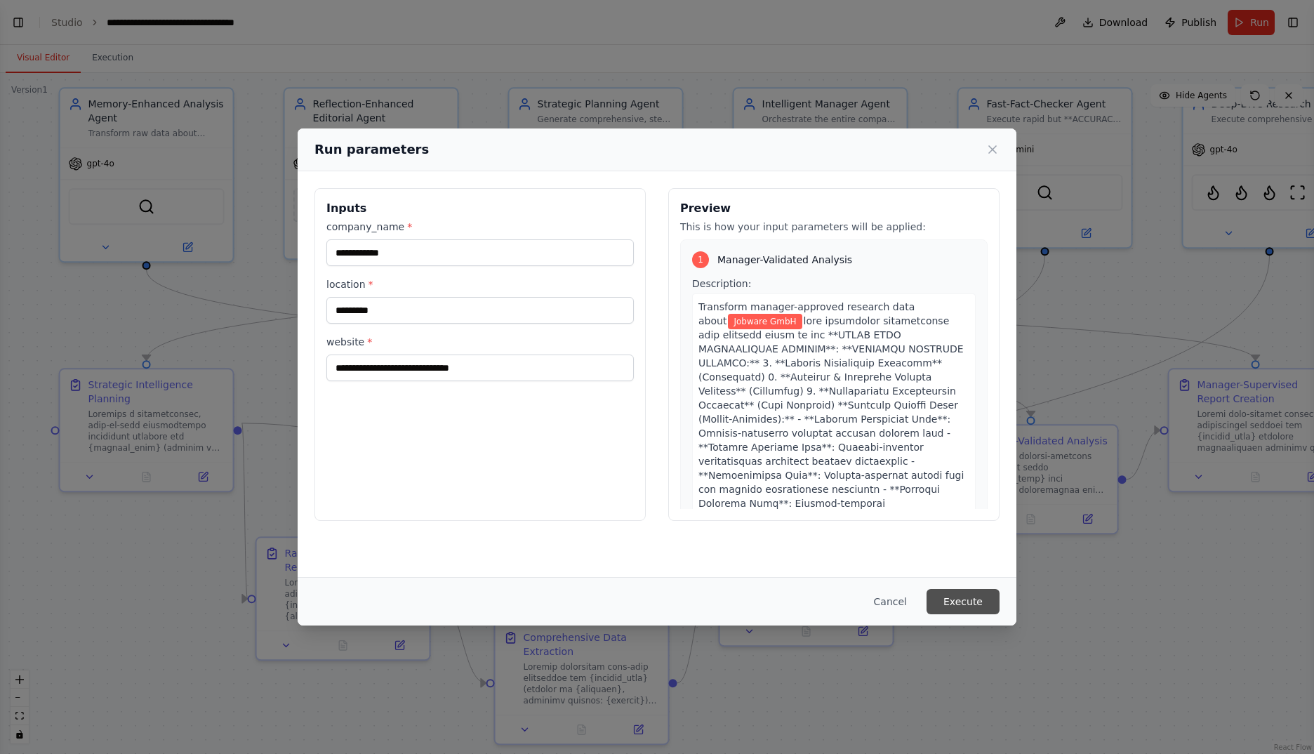
click at [963, 599] on button "Execute" at bounding box center [962, 601] width 73 height 25
